Goal: Task Accomplishment & Management: Use online tool/utility

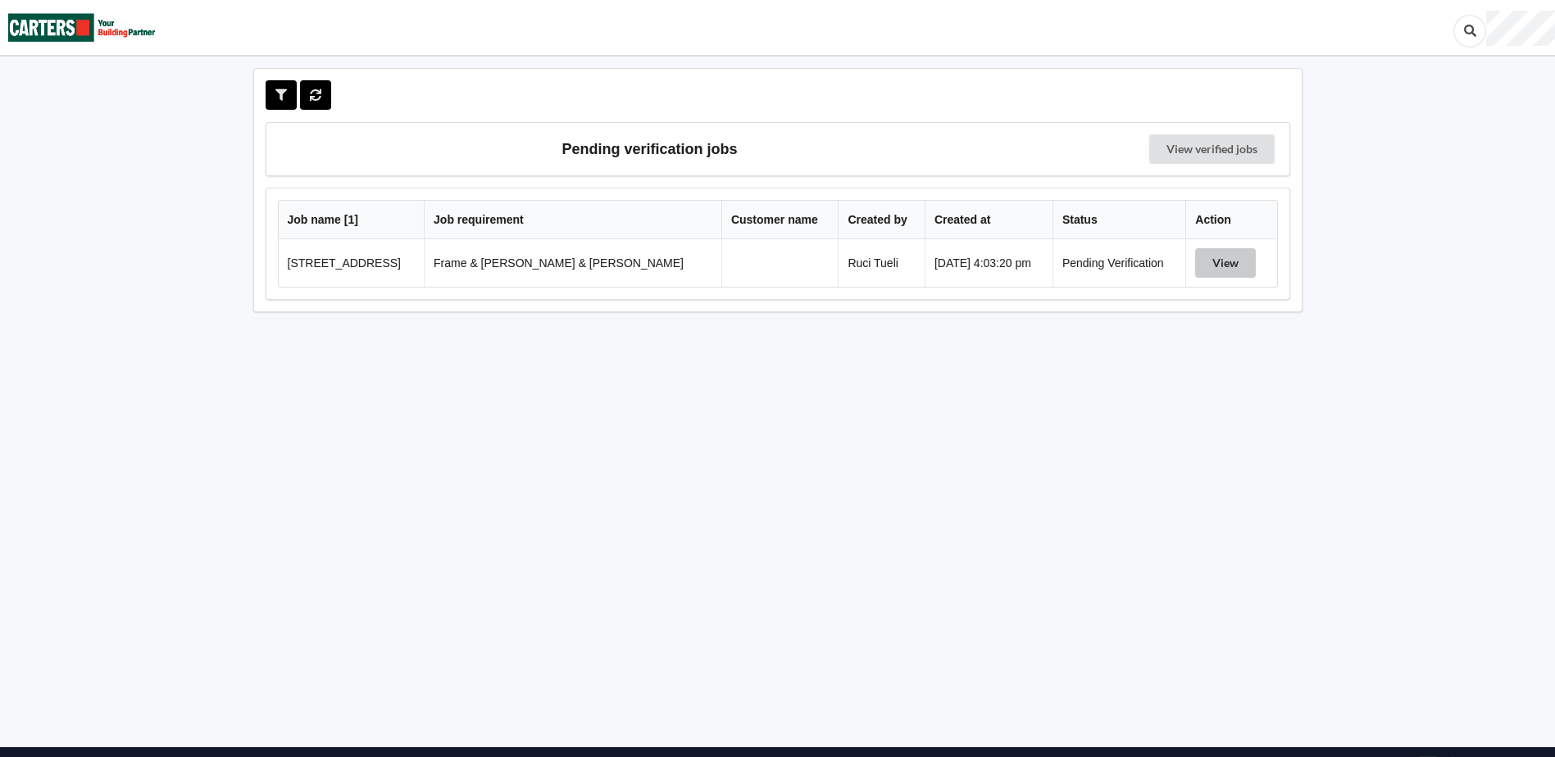
click at [1208, 269] on button "View" at bounding box center [1225, 263] width 61 height 30
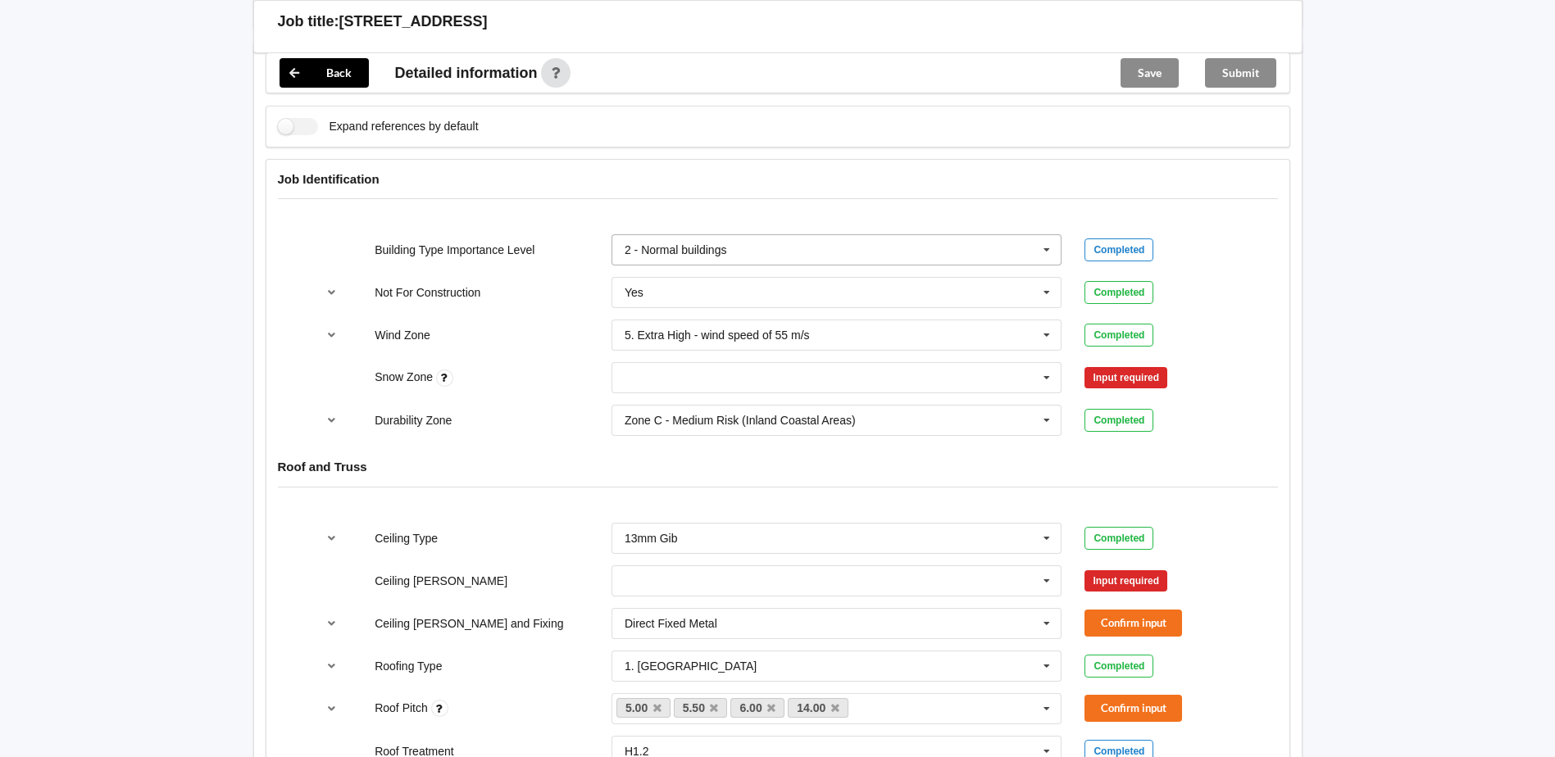
scroll to position [656, 0]
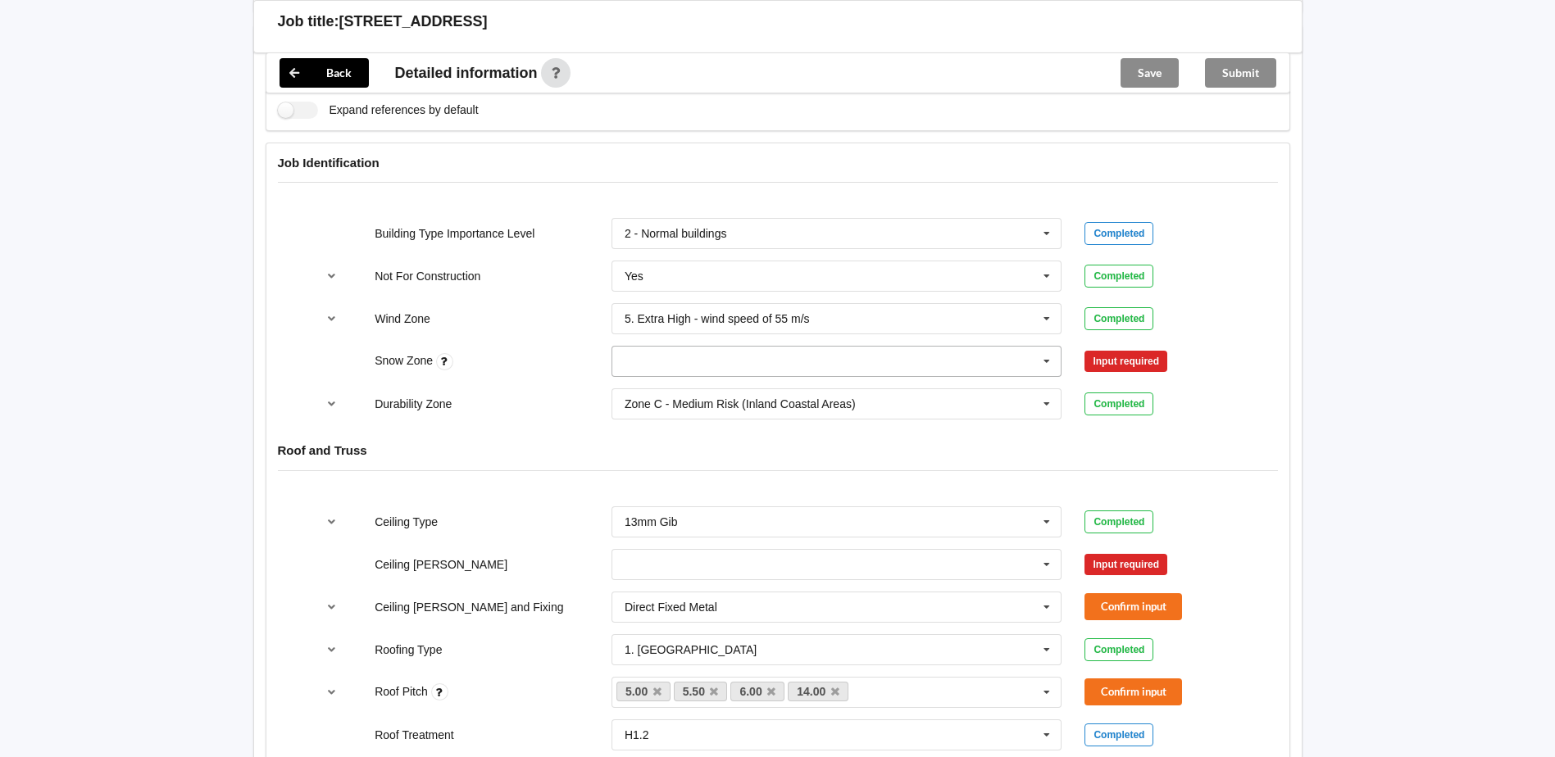
click at [850, 347] on input "text" at bounding box center [837, 362] width 449 height 30
click at [930, 347] on input "text" at bounding box center [837, 362] width 449 height 30
click at [1285, 445] on div "Roof and Truss" at bounding box center [777, 462] width 1023 height 63
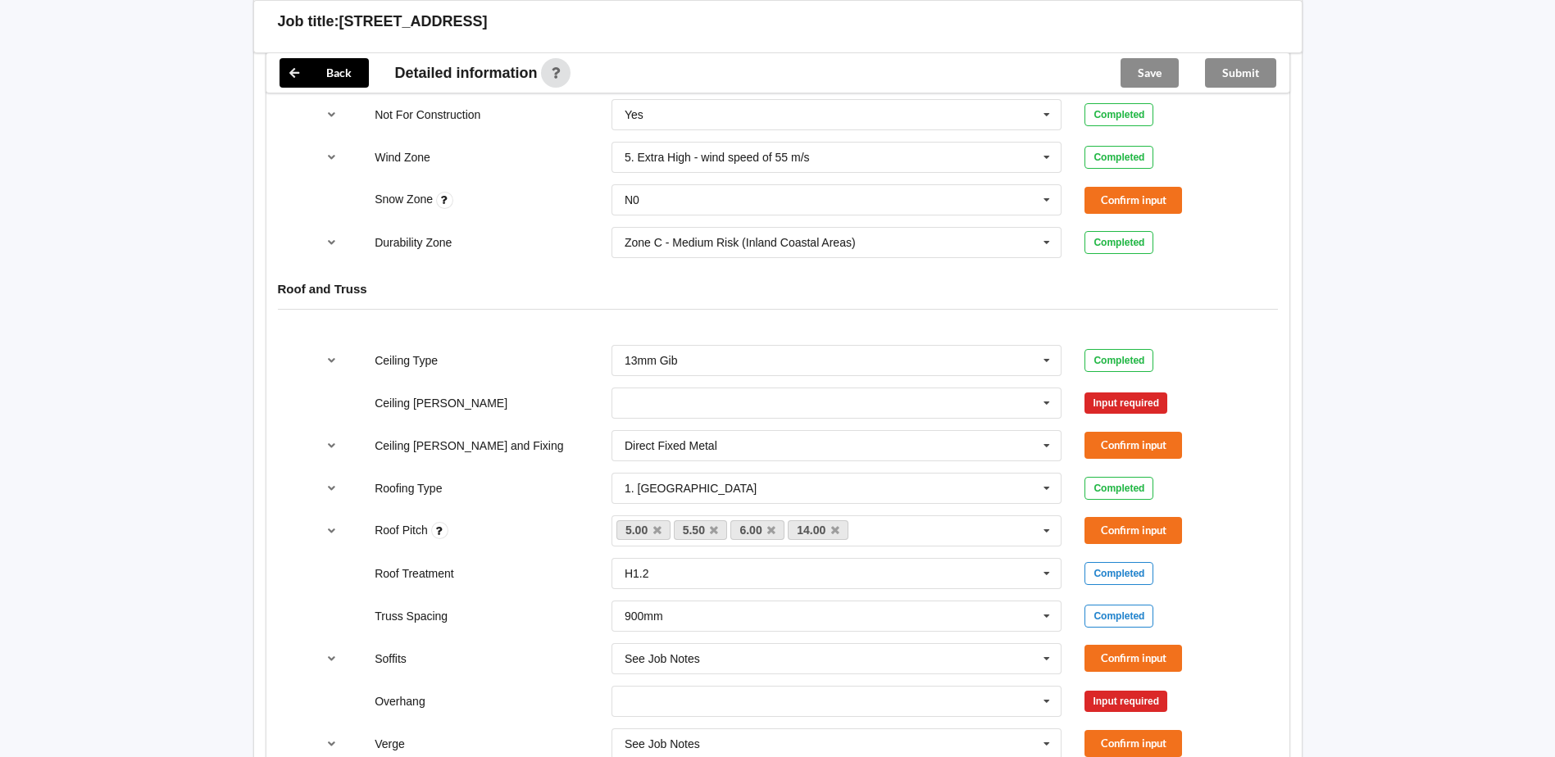
scroll to position [820, 0]
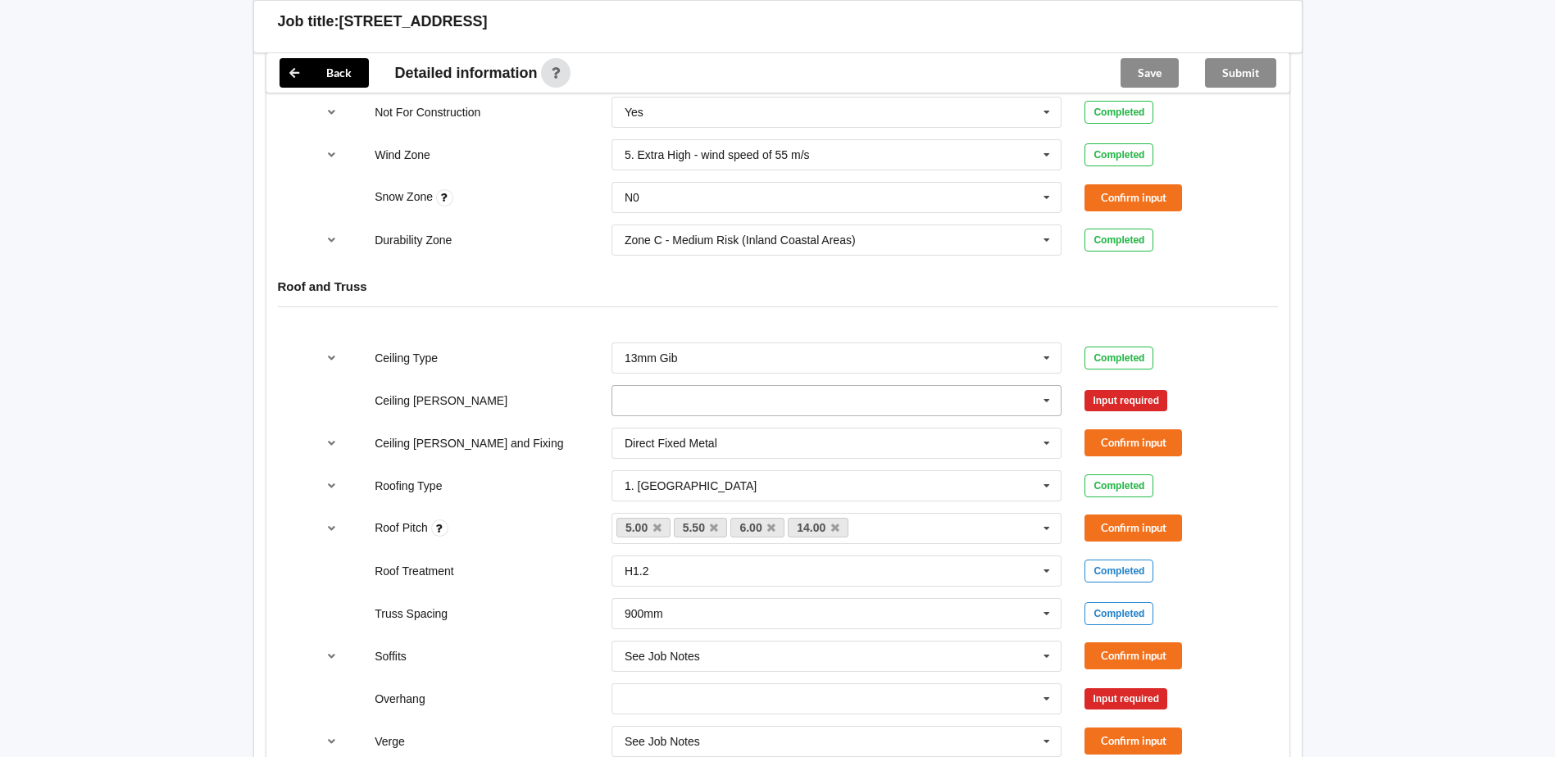
click at [911, 391] on input "text" at bounding box center [837, 401] width 449 height 30
click at [837, 513] on div "See Job Notes" at bounding box center [836, 522] width 449 height 30
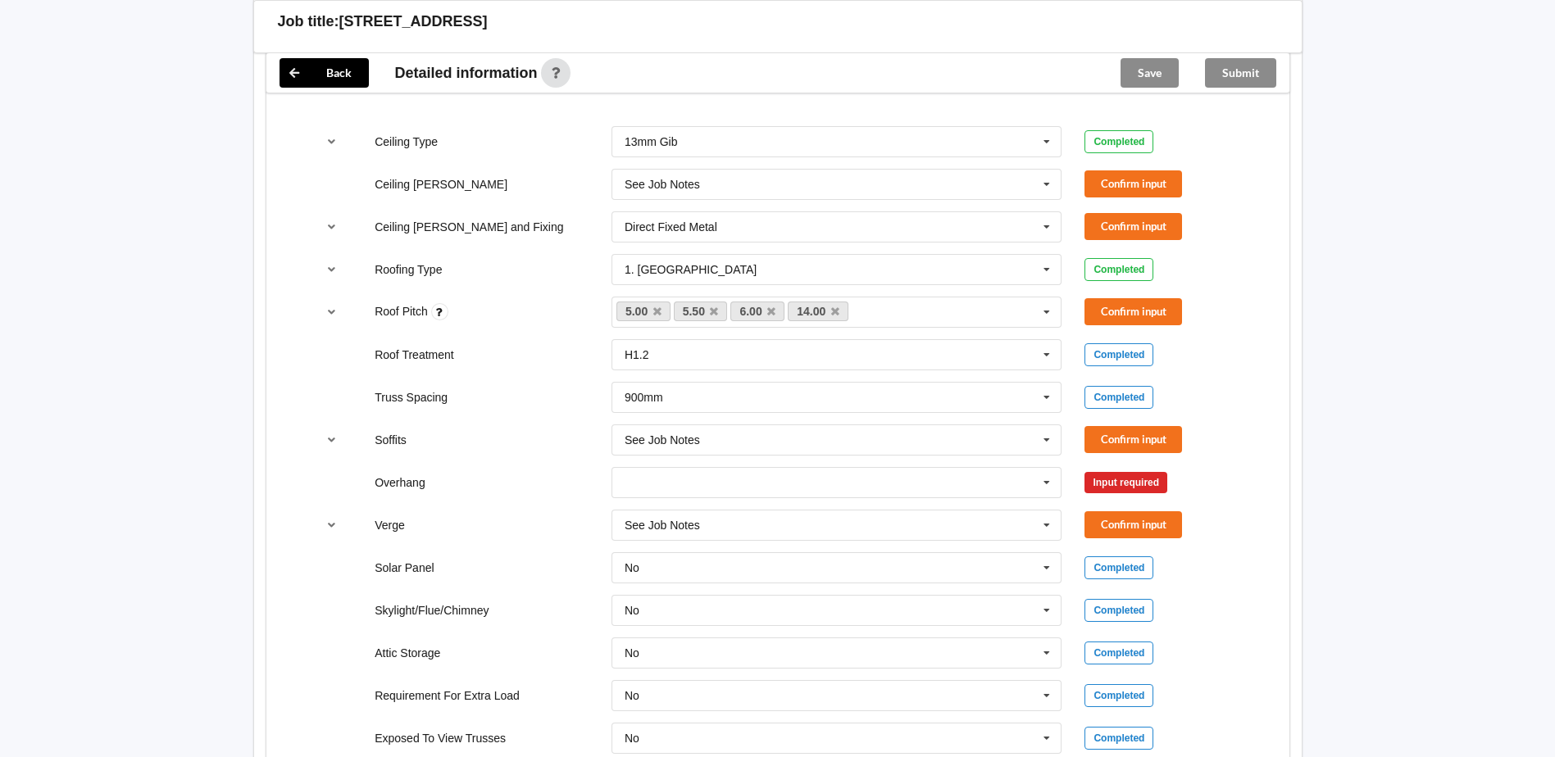
scroll to position [1066, 0]
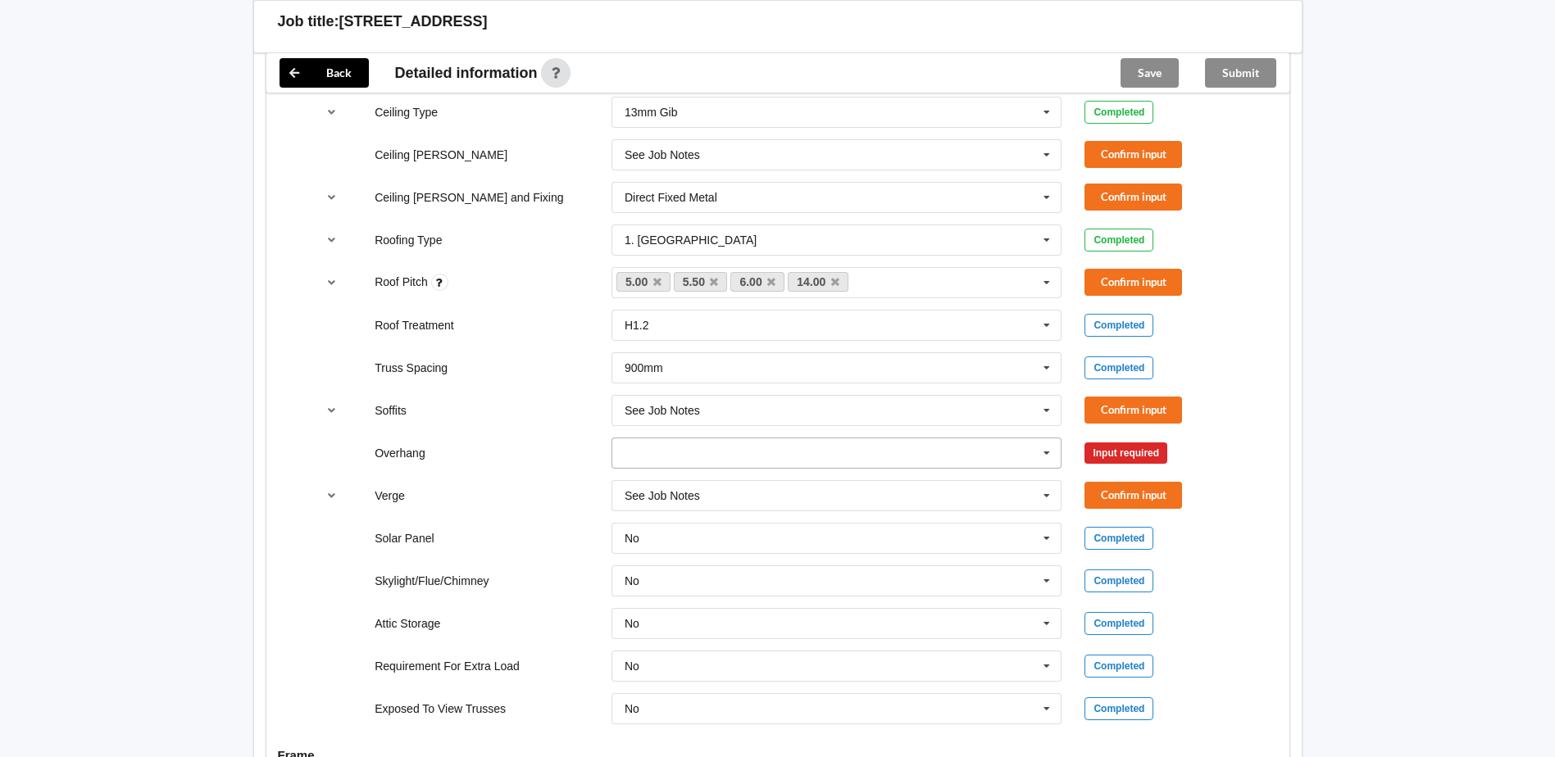
click at [921, 438] on input "text" at bounding box center [837, 453] width 449 height 30
click at [907, 592] on div "Multiple Values – See As Per Plan" at bounding box center [836, 604] width 449 height 30
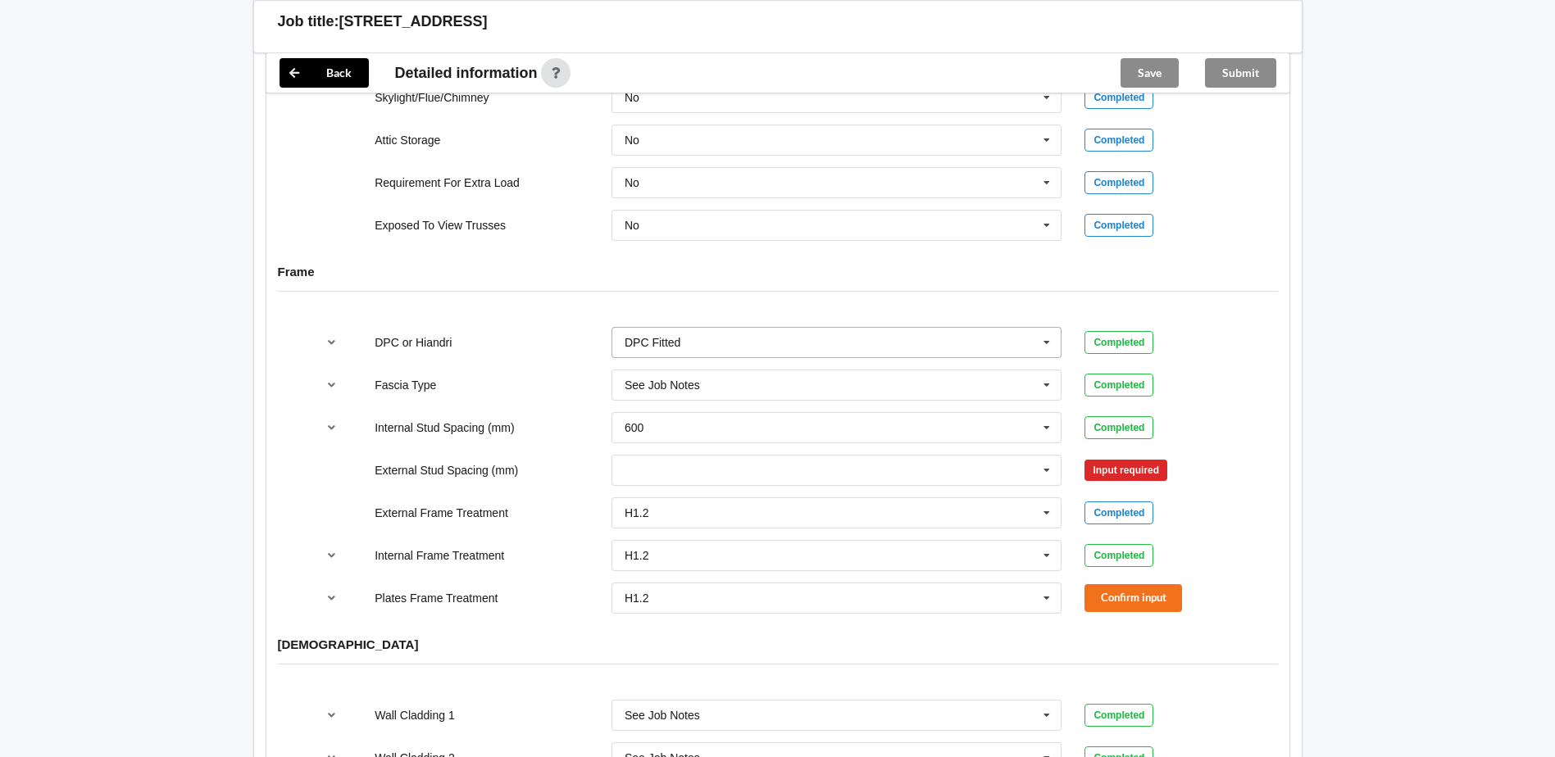
scroll to position [1557, 0]
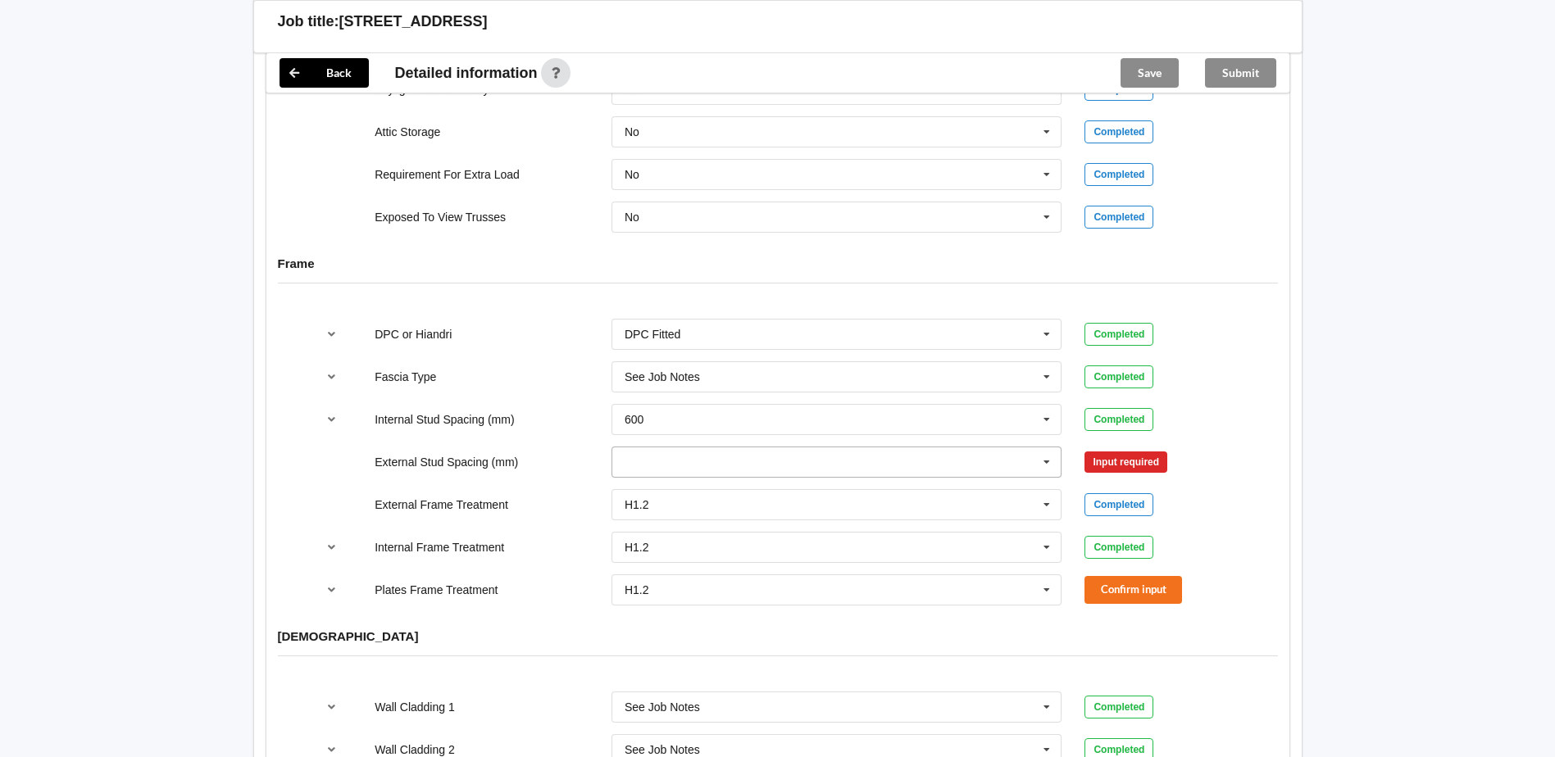
click at [810, 460] on input "text" at bounding box center [837, 463] width 449 height 30
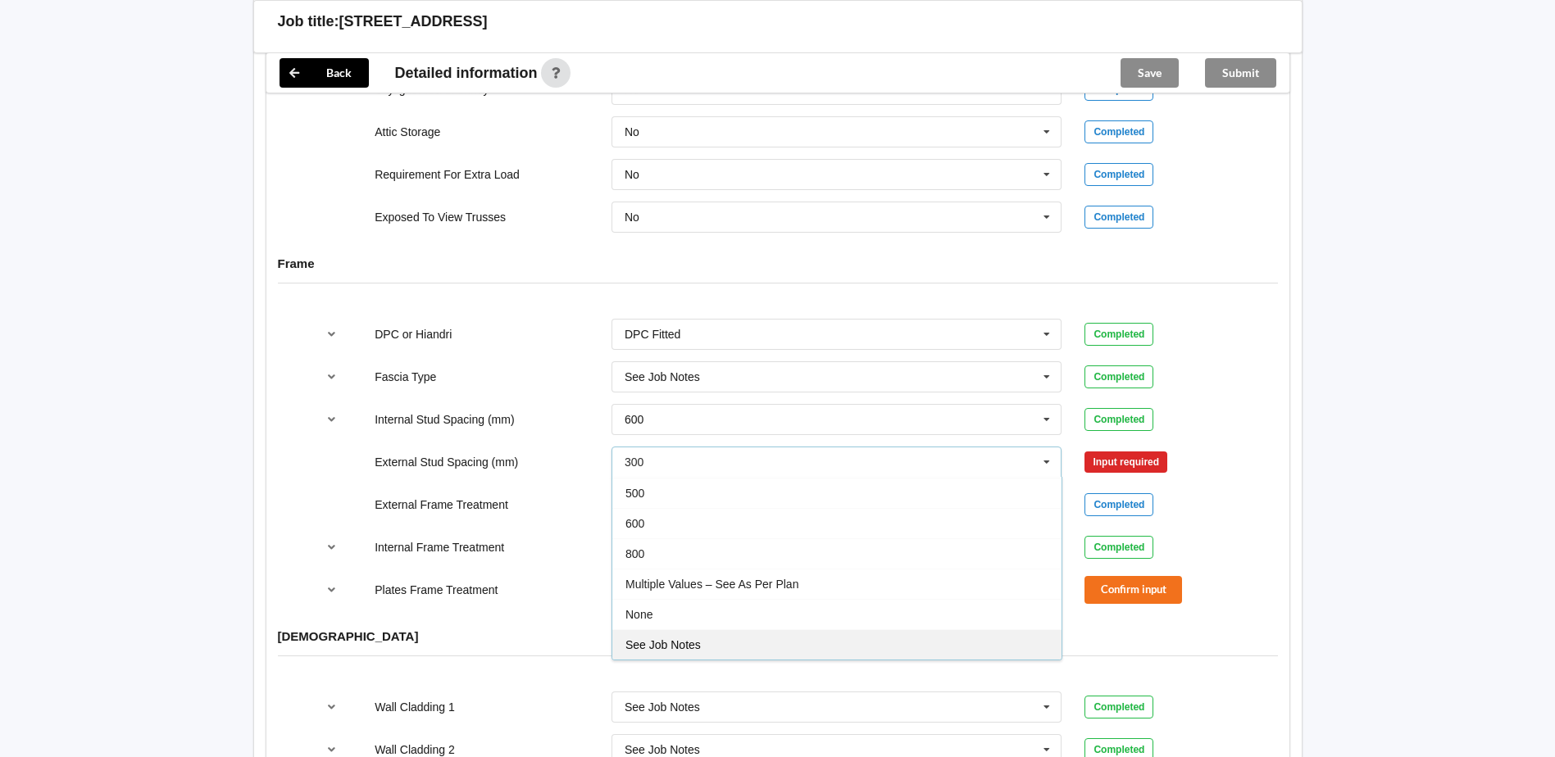
click at [830, 629] on div "See Job Notes" at bounding box center [836, 644] width 449 height 30
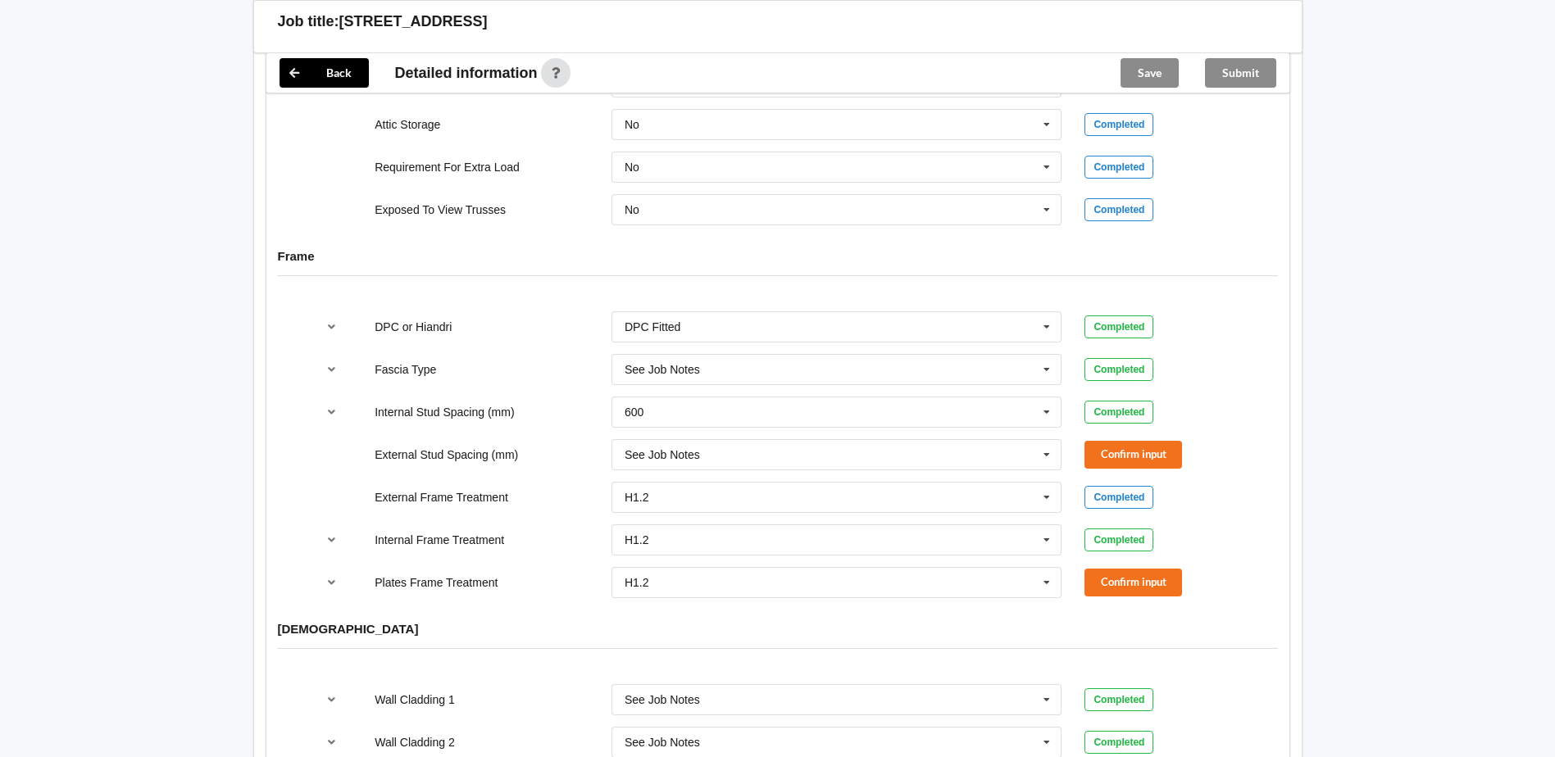
scroll to position [1541, 0]
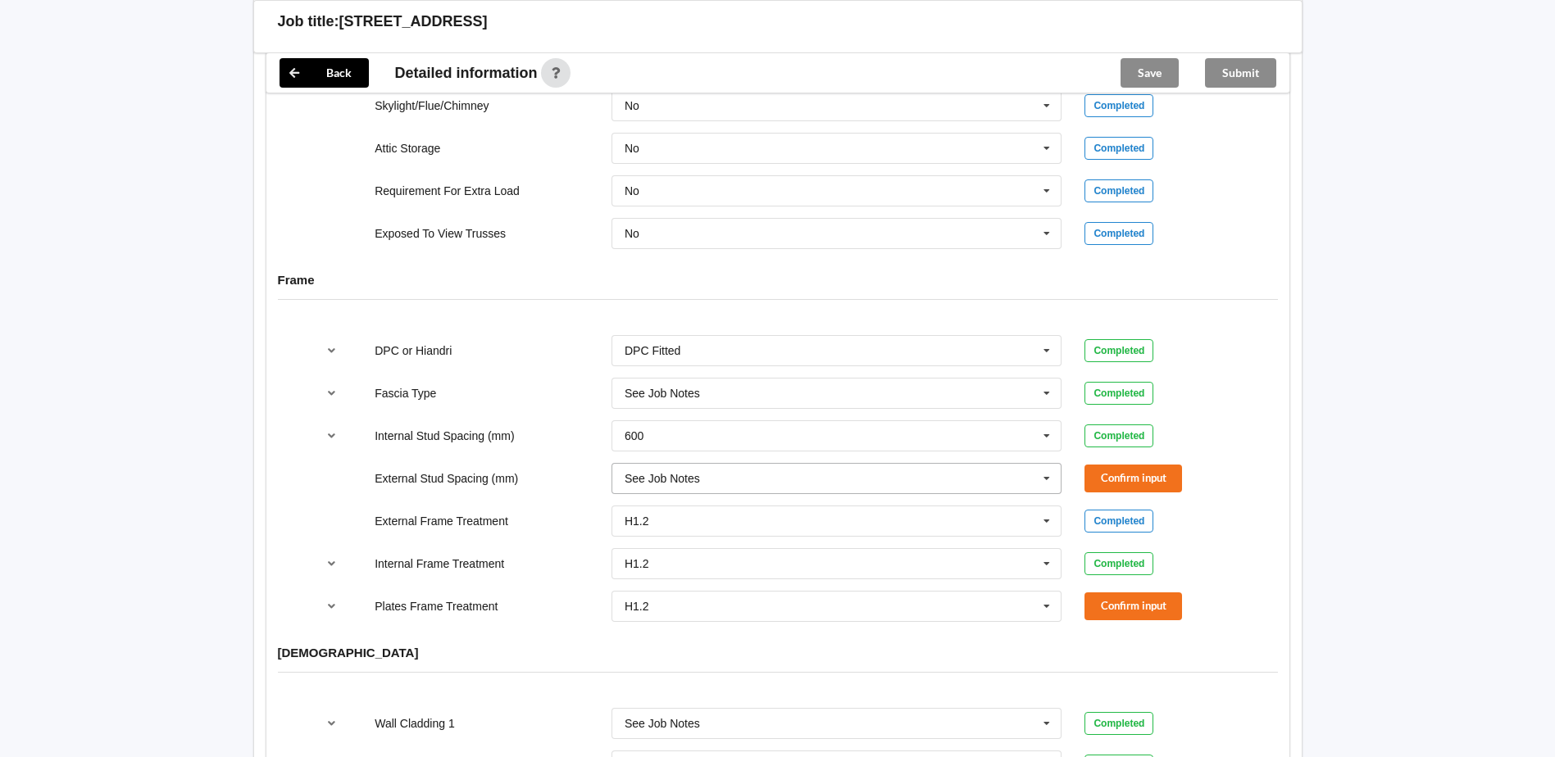
click at [826, 465] on input "text" at bounding box center [837, 479] width 449 height 30
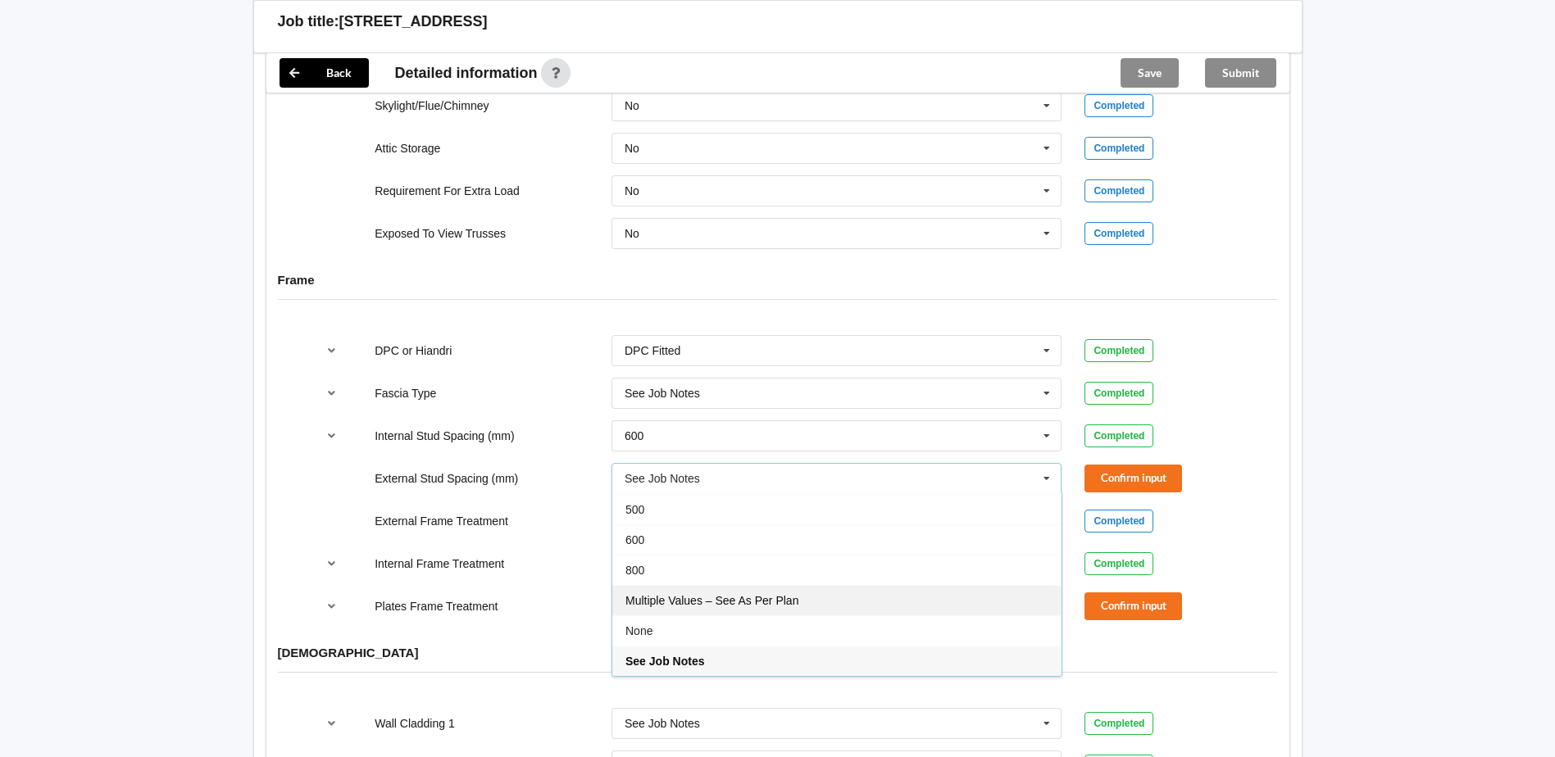
drag, startPoint x: 797, startPoint y: 589, endPoint x: 801, endPoint y: 598, distance: 9.2
click at [798, 600] on div "300 400 450 500 600 800 Multiple Values – See As Per Plan None See Job Notes" at bounding box center [836, 585] width 451 height 184
click at [803, 588] on div "Multiple Values – See As Per Plan" at bounding box center [836, 600] width 449 height 30
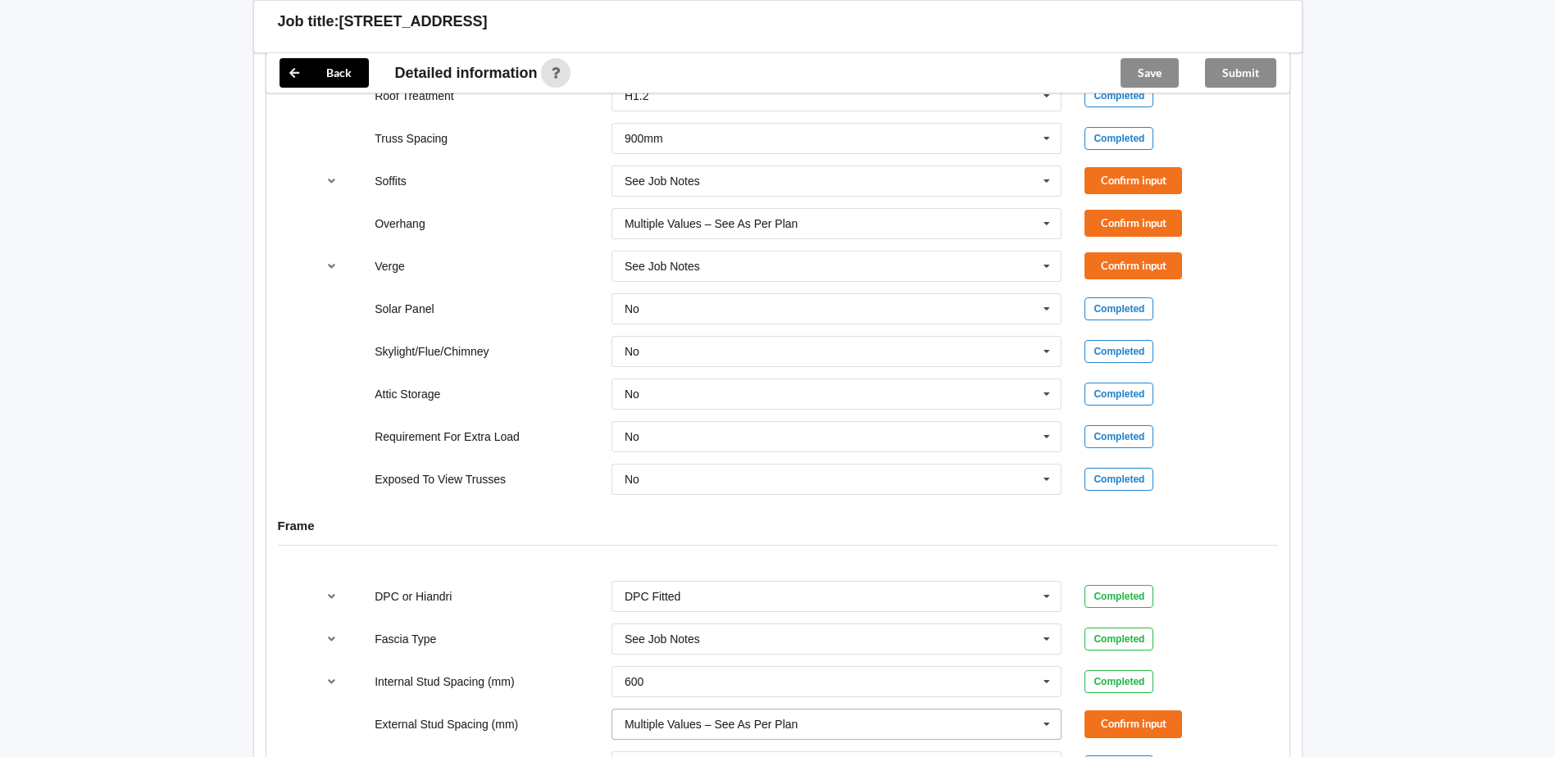
scroll to position [1213, 0]
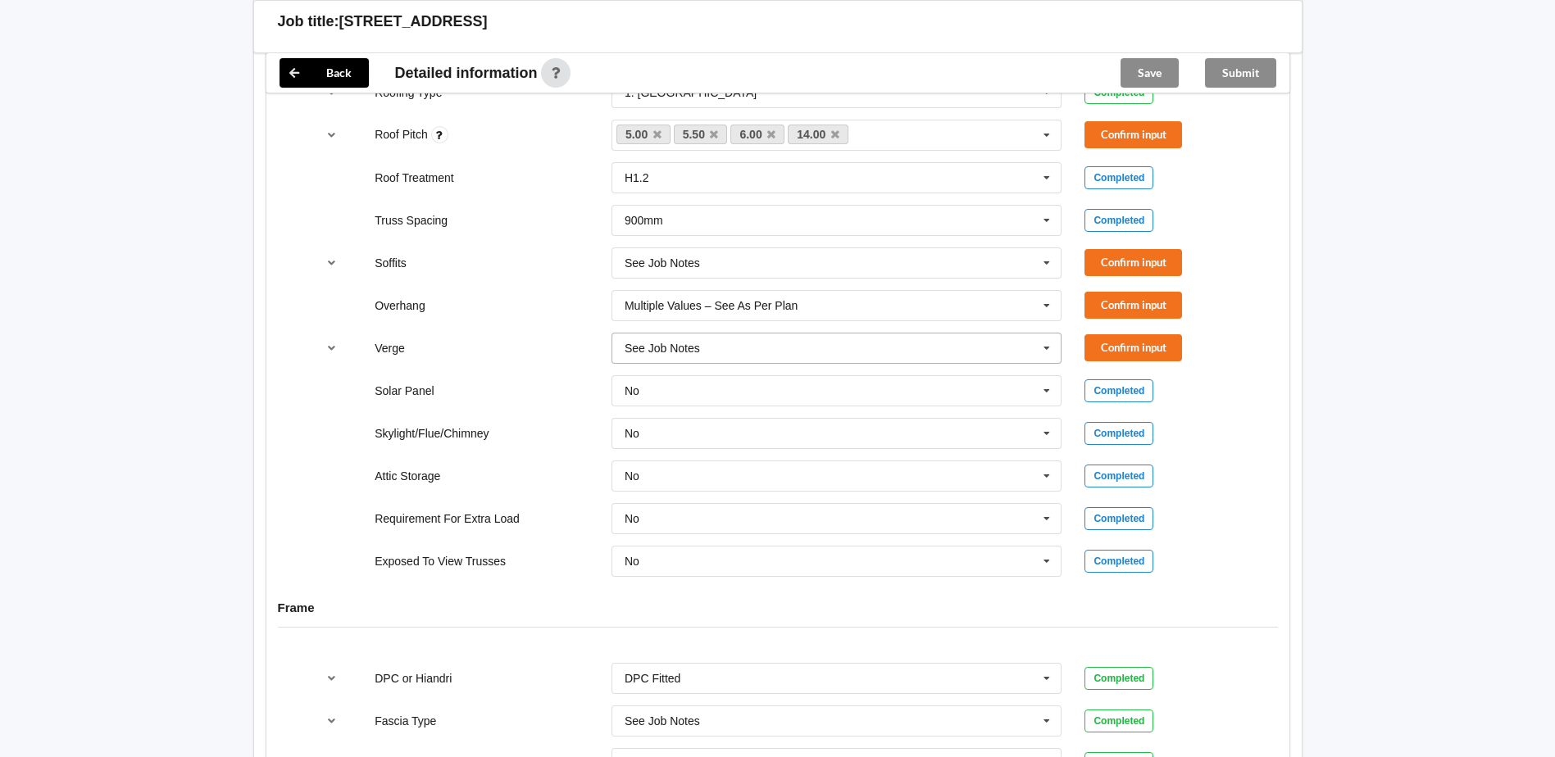
click at [734, 336] on input "text" at bounding box center [837, 349] width 449 height 30
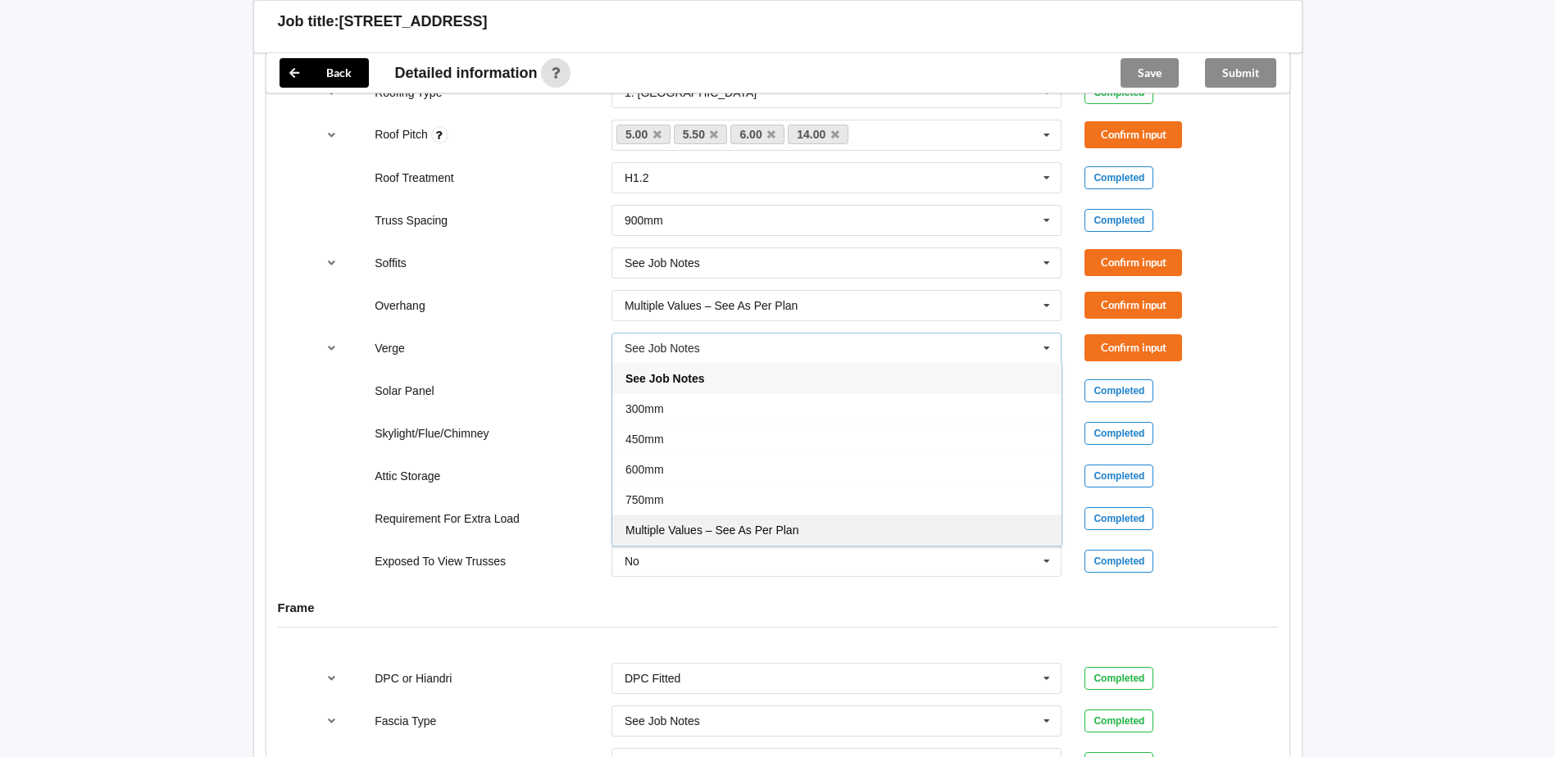
click at [761, 520] on div "Multiple Values – See As Per Plan" at bounding box center [836, 530] width 449 height 30
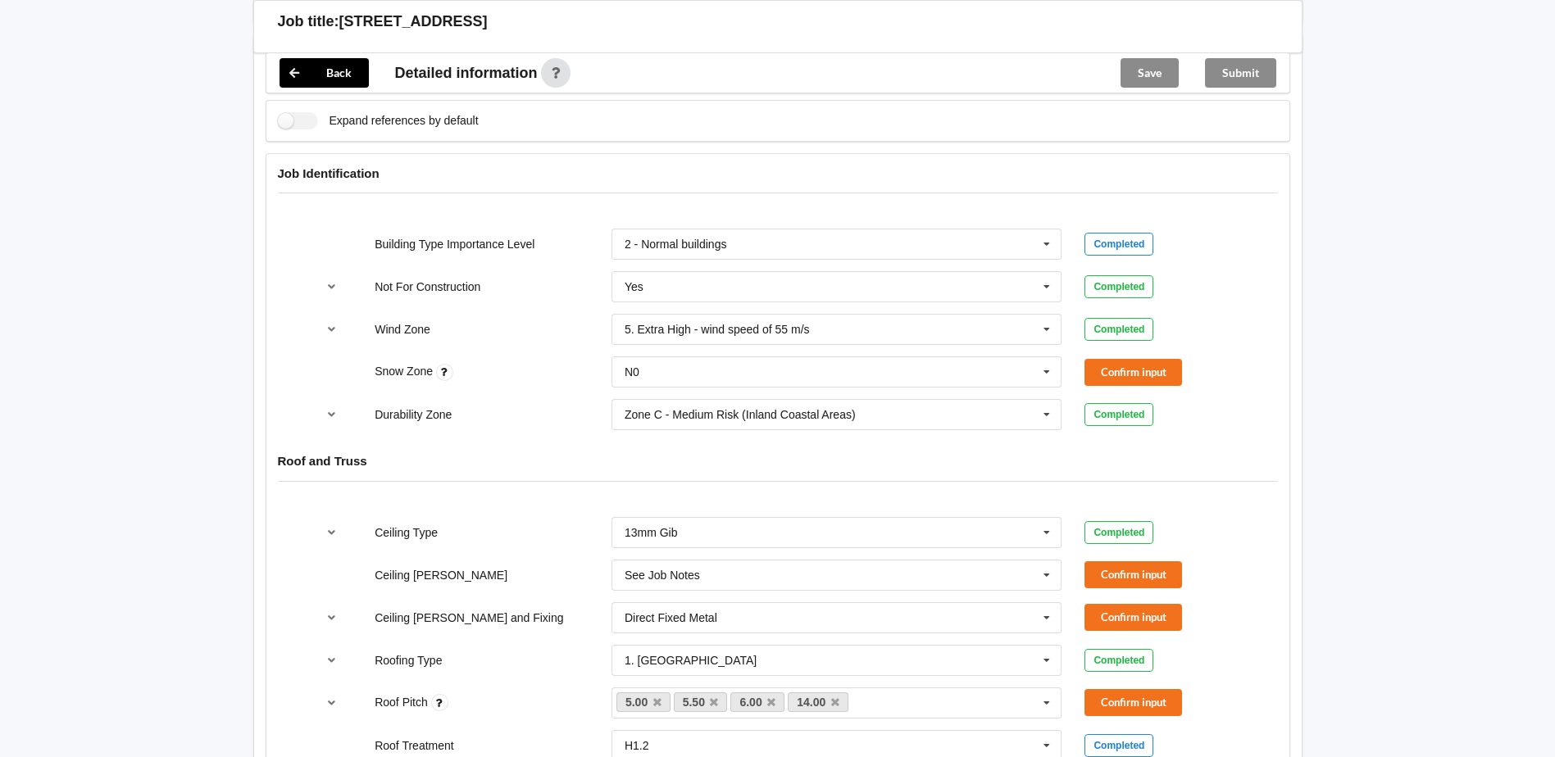
scroll to position [656, 0]
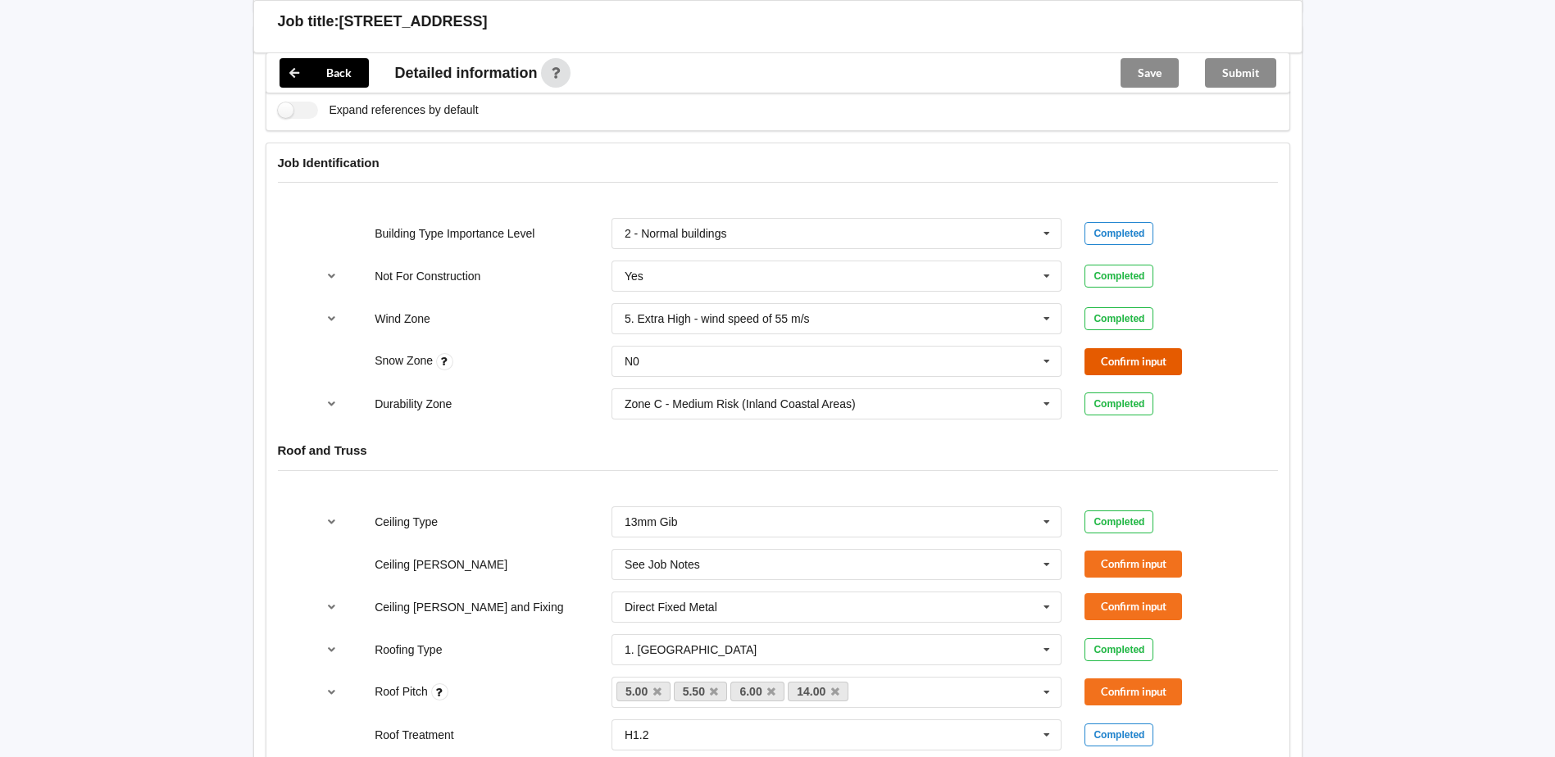
click at [1103, 353] on button "Confirm input" at bounding box center [1133, 361] width 98 height 27
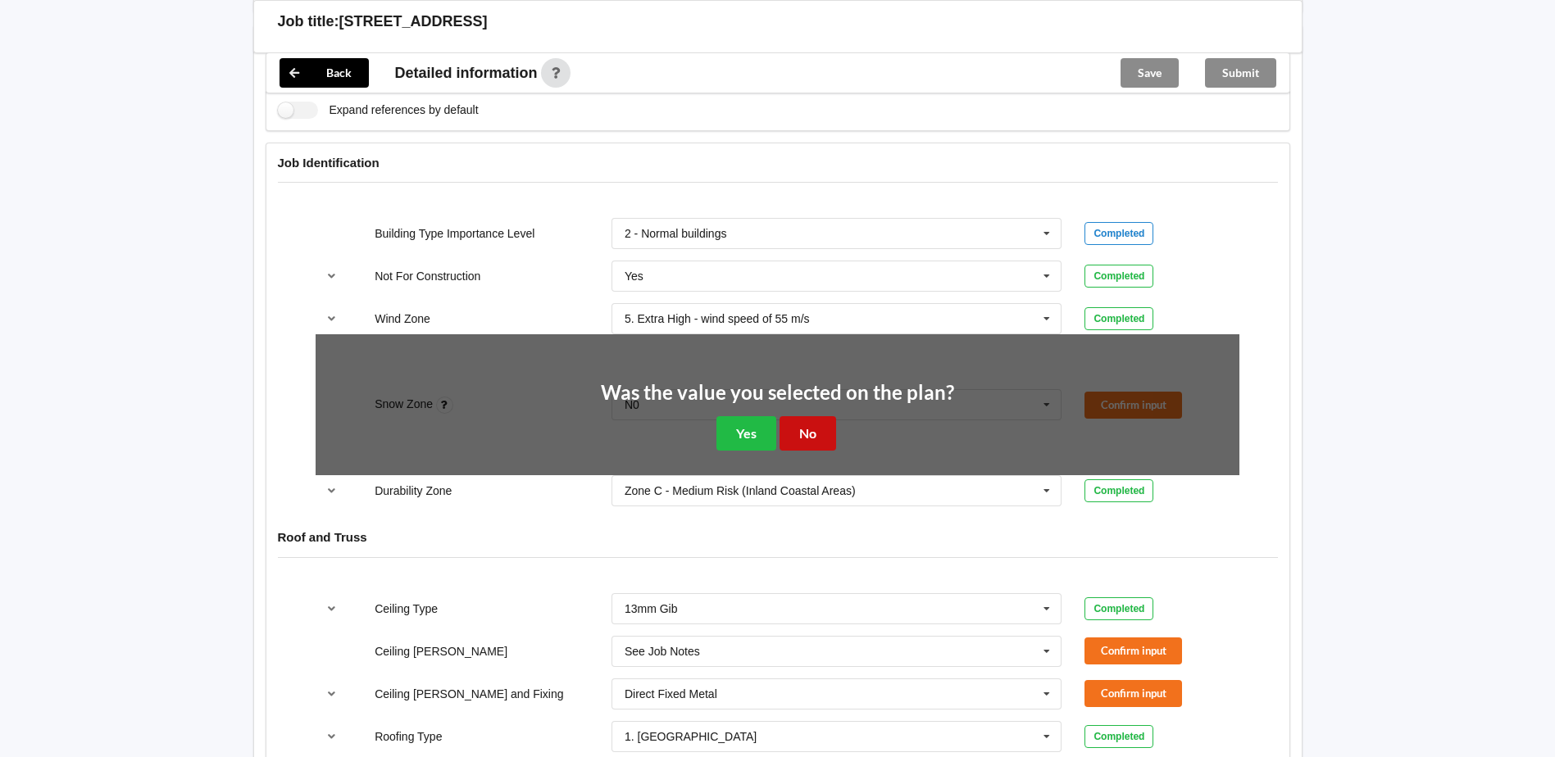
click at [818, 426] on button "No" at bounding box center [807, 433] width 57 height 34
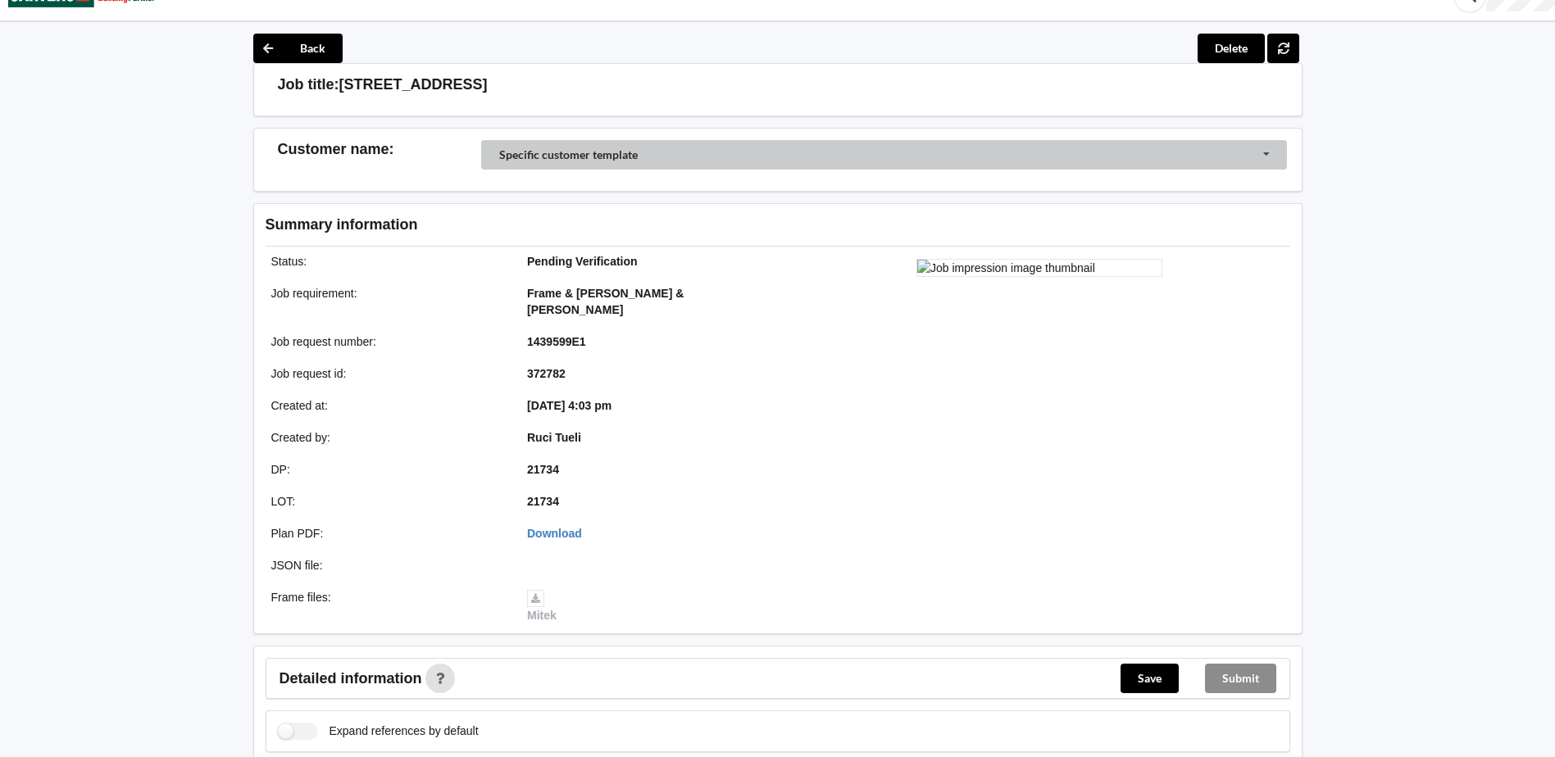
scroll to position [0, 0]
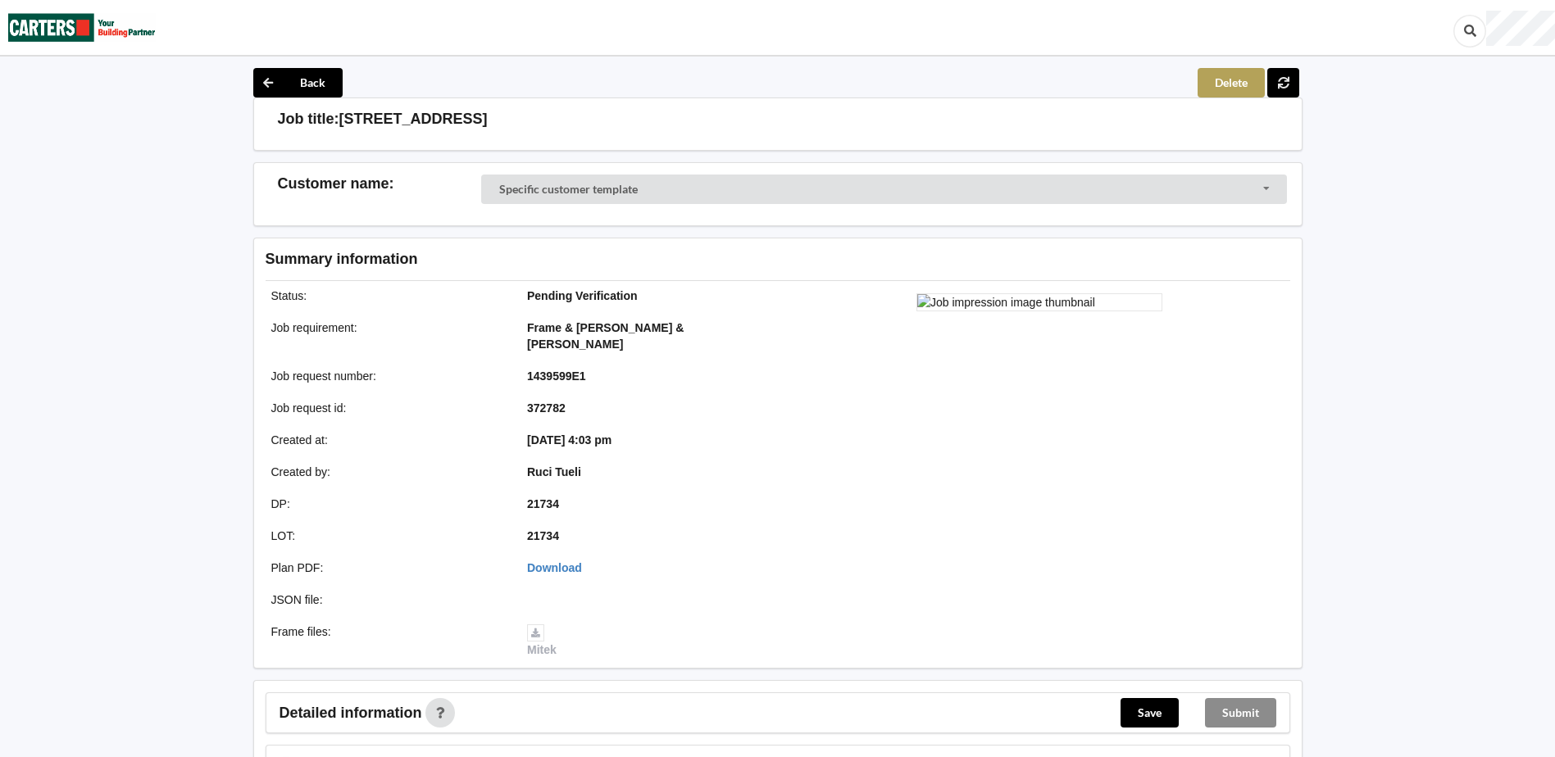
click at [1239, 78] on button "Delete" at bounding box center [1230, 83] width 67 height 30
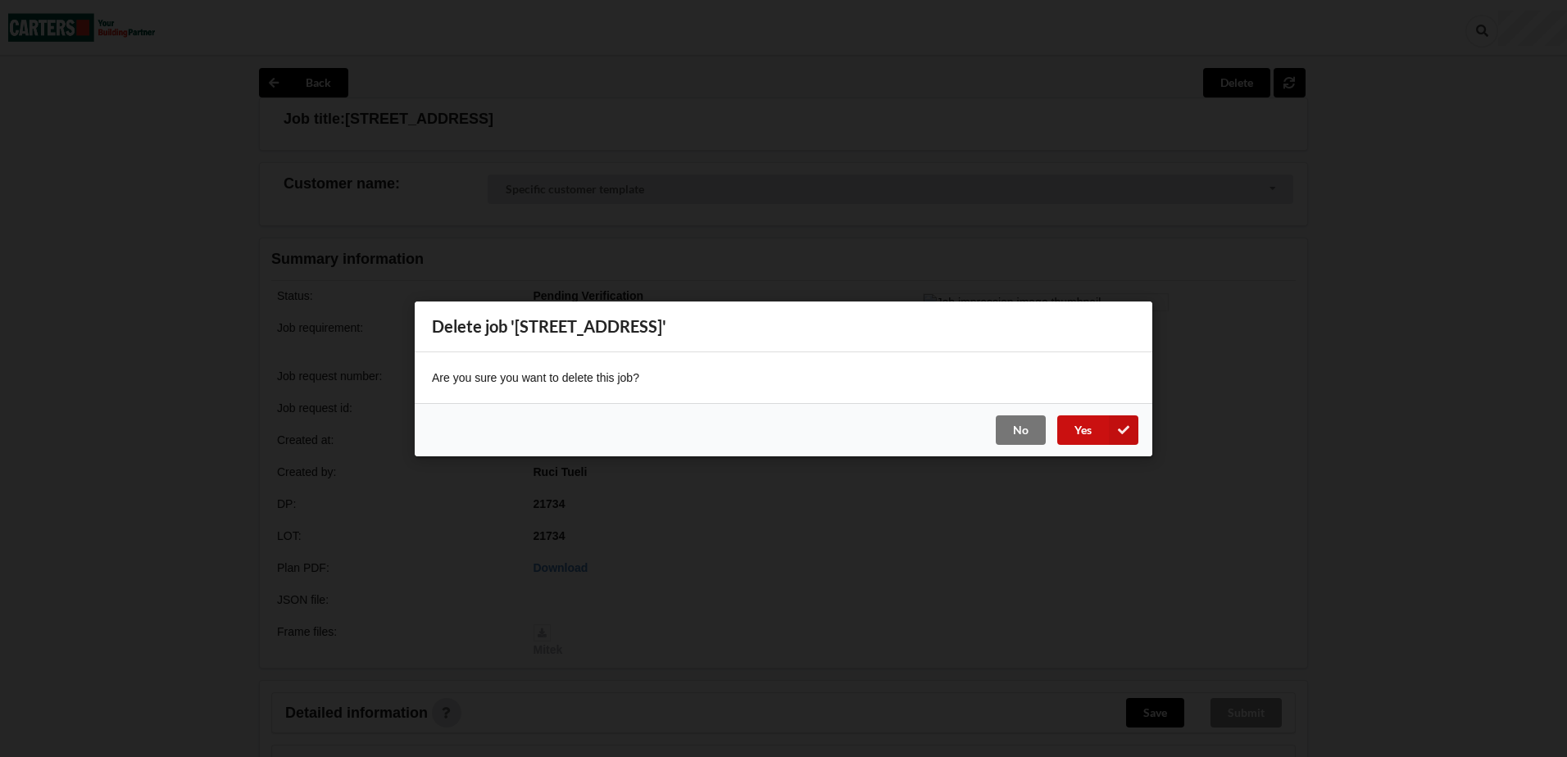
click at [1090, 426] on button "Yes" at bounding box center [1097, 430] width 81 height 30
